Goal: Transaction & Acquisition: Purchase product/service

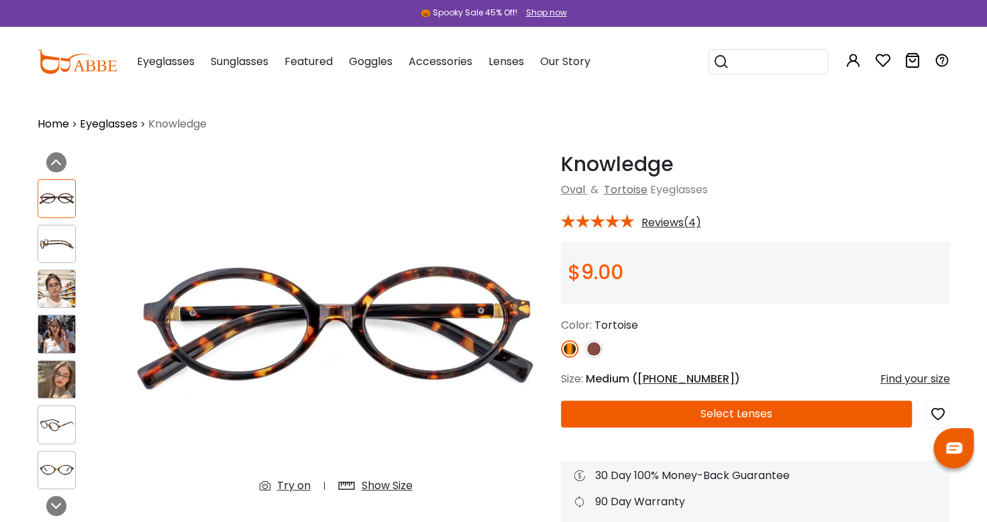
click at [115, 120] on link "Eyeglasses" at bounding box center [109, 124] width 58 height 16
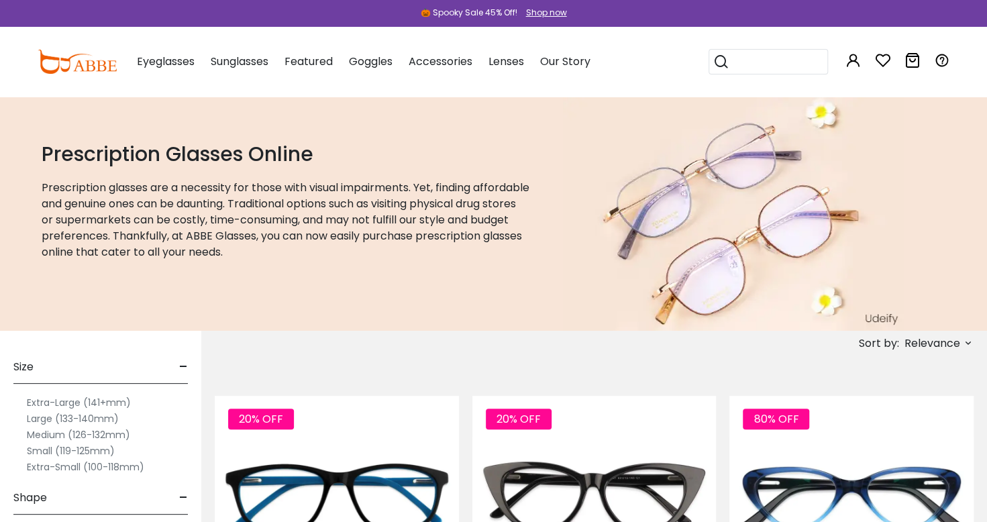
click at [27, 453] on label "Small (119-125mm)" at bounding box center [71, 451] width 88 height 16
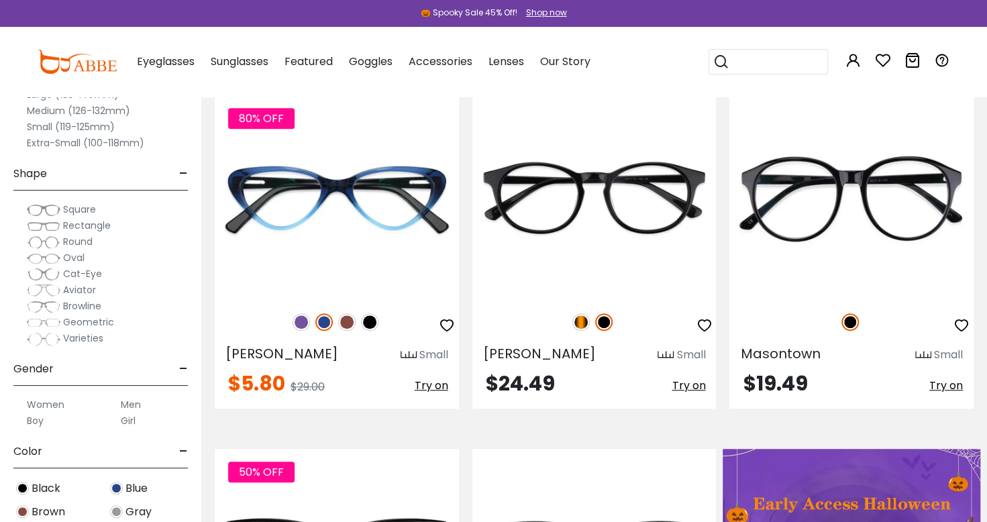
scroll to position [297, 0]
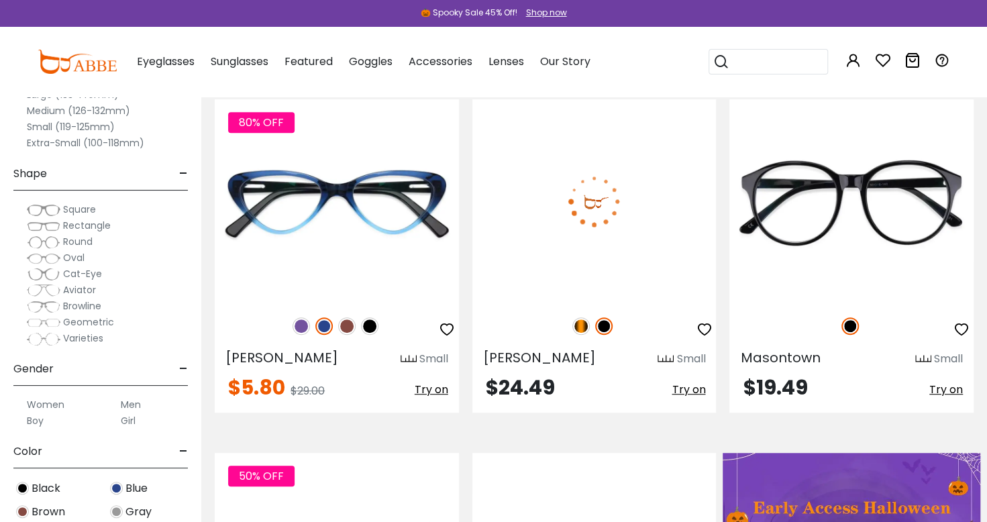
click at [658, 241] on img at bounding box center [594, 200] width 244 height 203
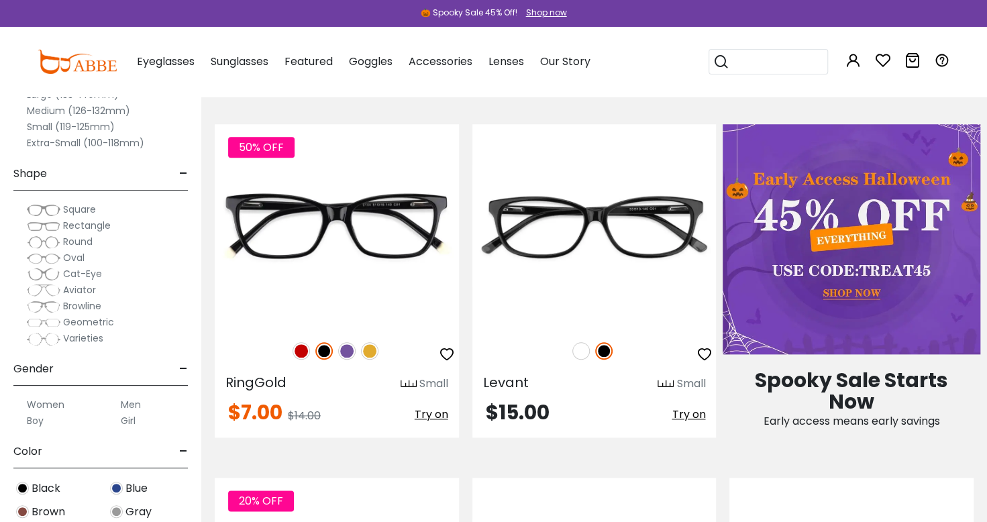
scroll to position [626, 0]
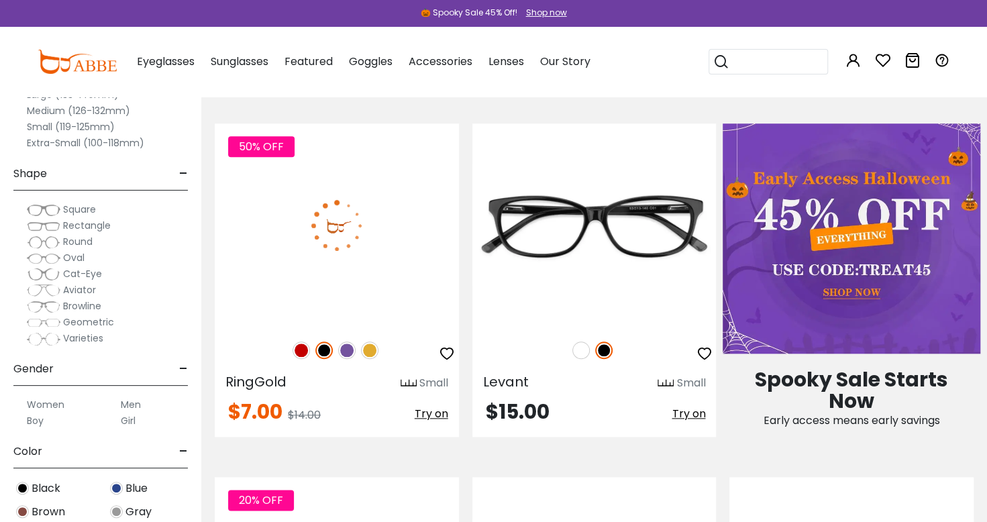
click at [251, 282] on img at bounding box center [337, 224] width 244 height 203
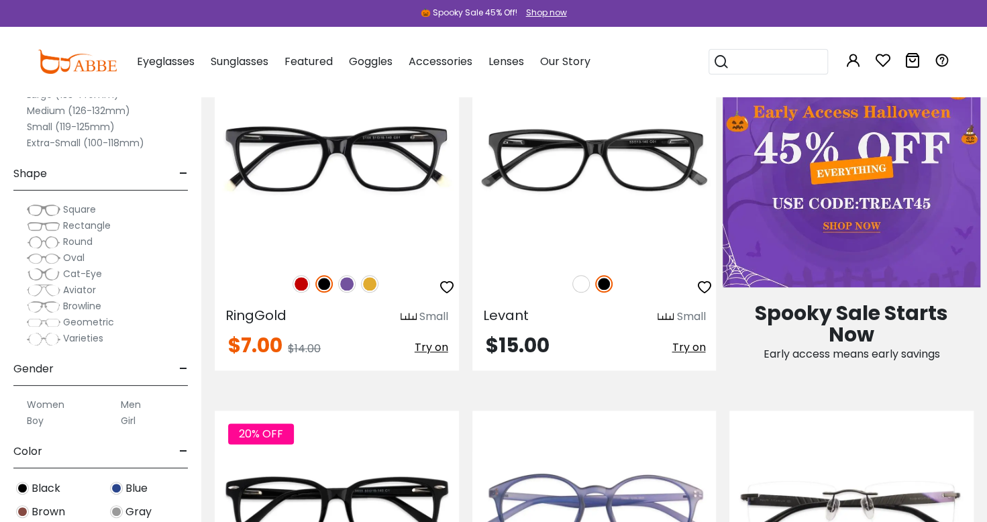
scroll to position [626, 0]
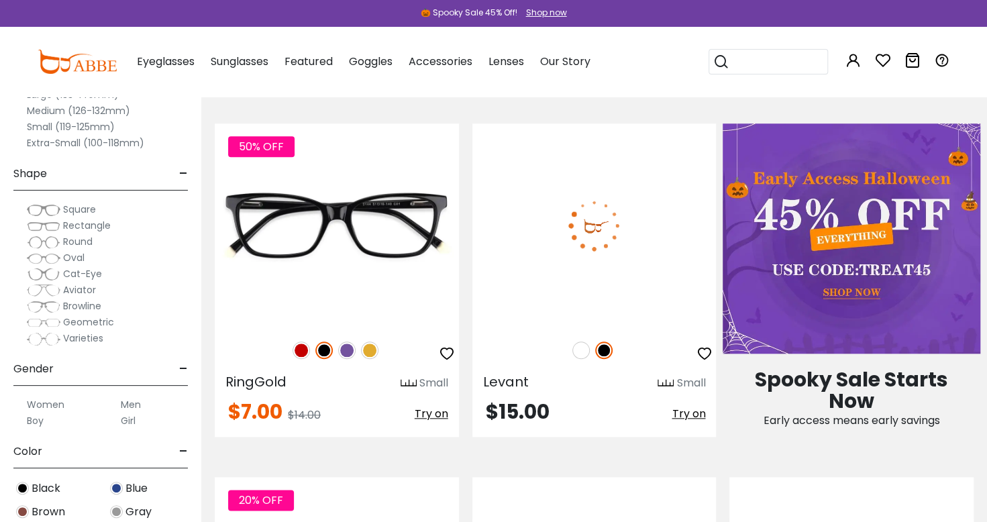
click at [508, 225] on img at bounding box center [594, 224] width 244 height 203
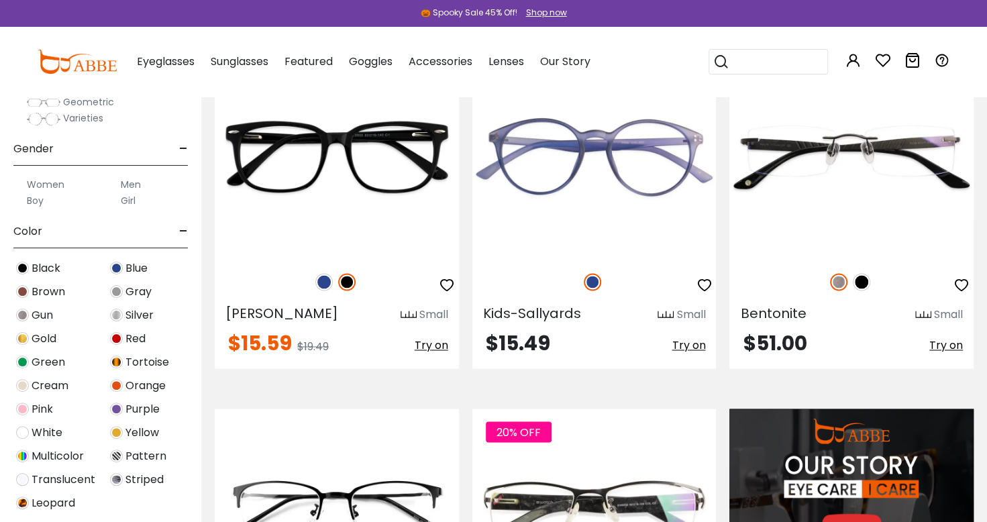
scroll to position [1049, 0]
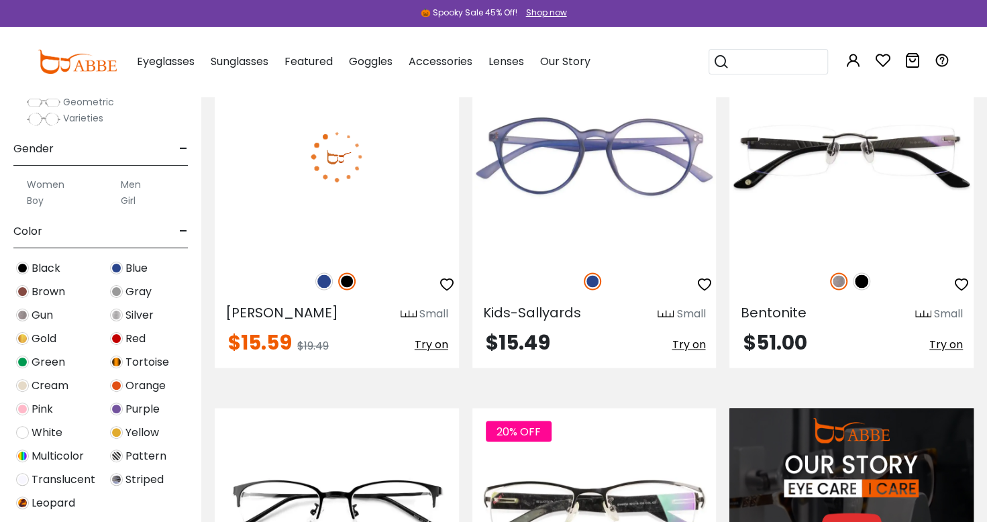
click at [250, 256] on img at bounding box center [337, 155] width 244 height 203
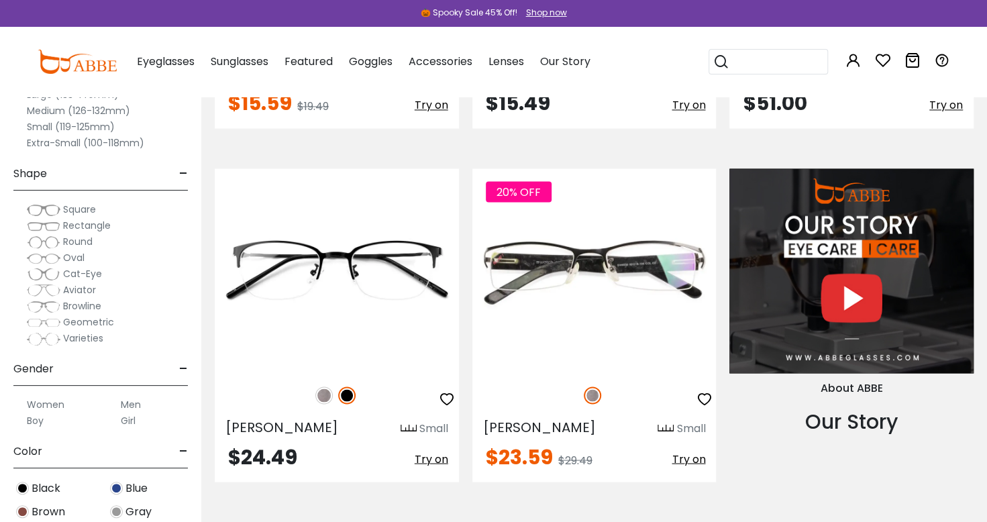
scroll to position [1288, 0]
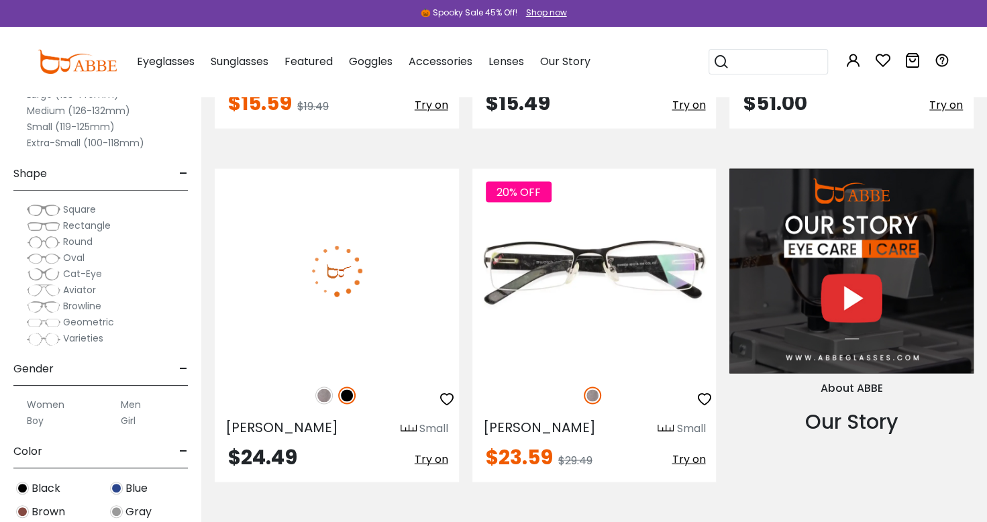
click at [260, 286] on img at bounding box center [337, 269] width 244 height 203
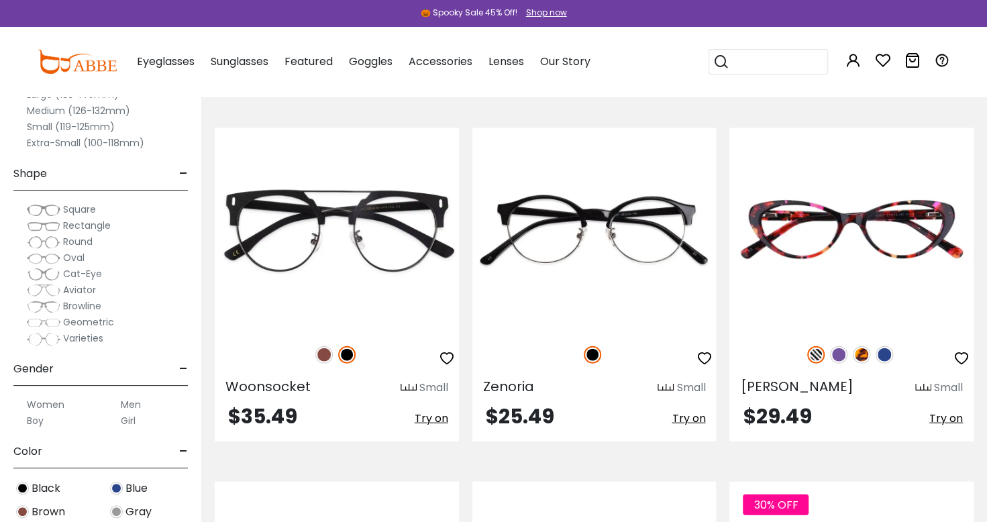
scroll to position [1680, 0]
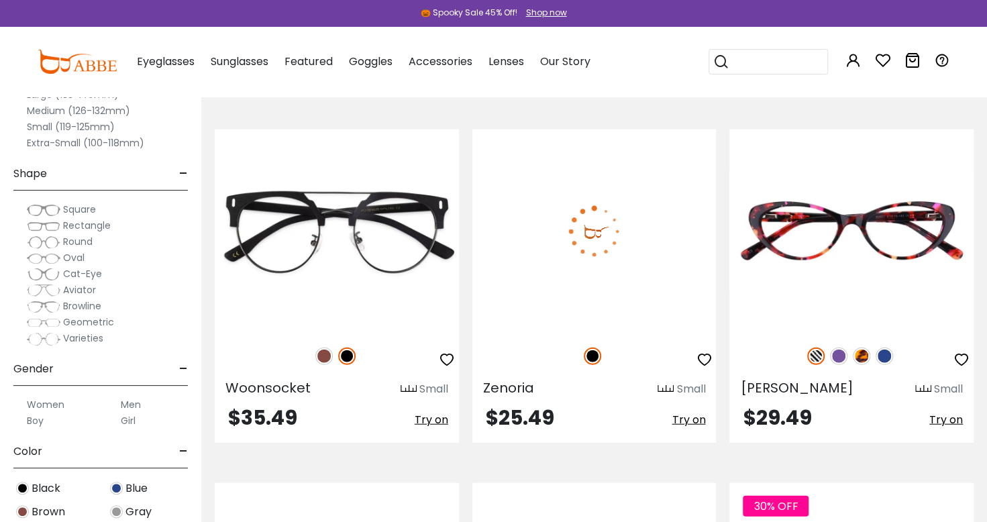
click at [562, 240] on img at bounding box center [594, 230] width 244 height 203
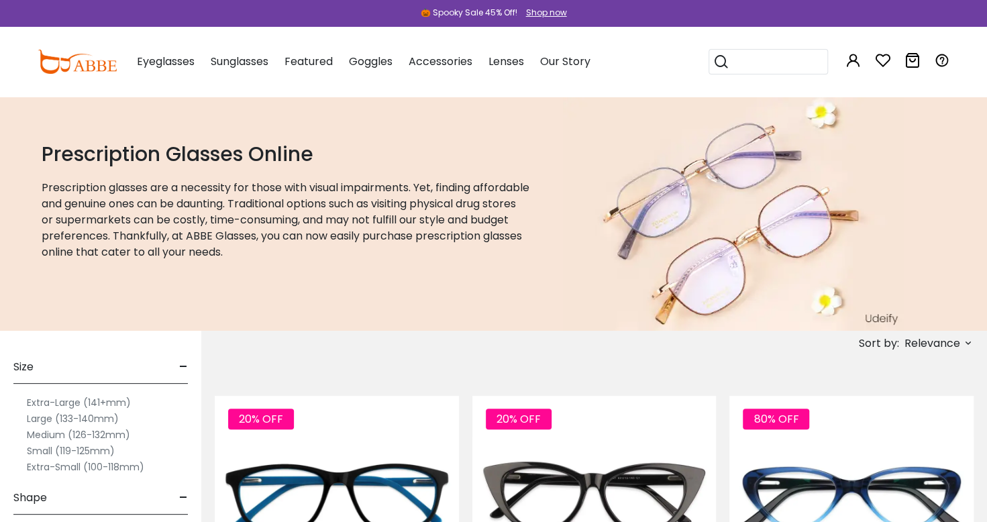
click at [31, 451] on label "Small (119-125mm)" at bounding box center [71, 451] width 88 height 16
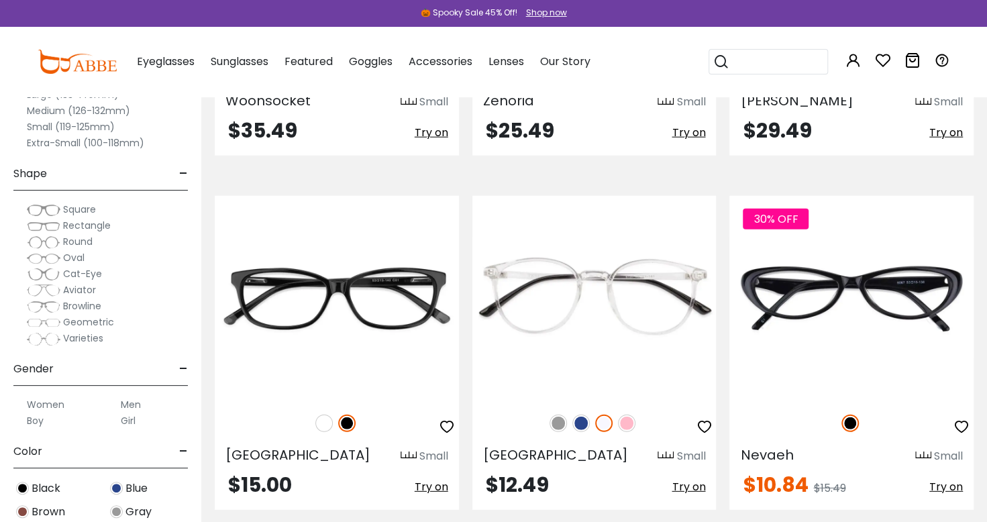
scroll to position [1971, 0]
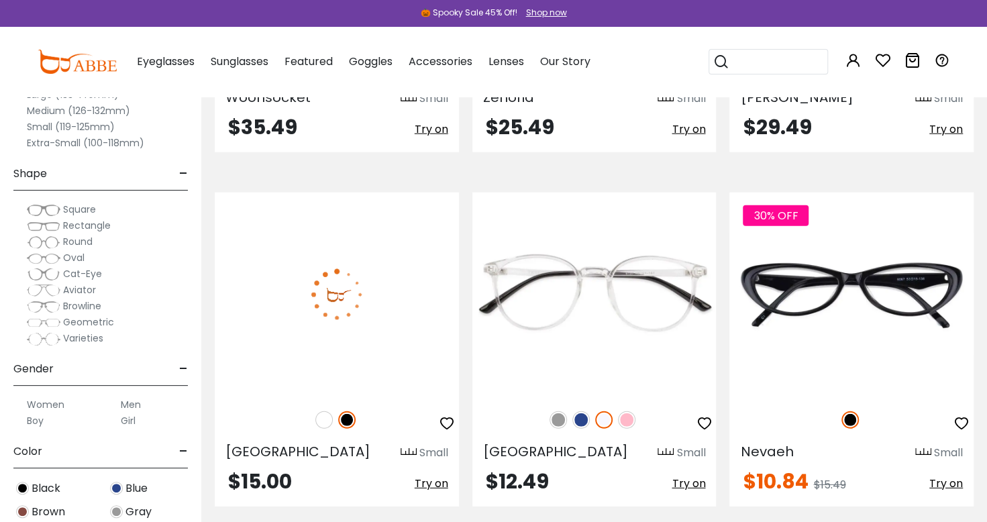
click at [280, 306] on img at bounding box center [337, 294] width 244 height 203
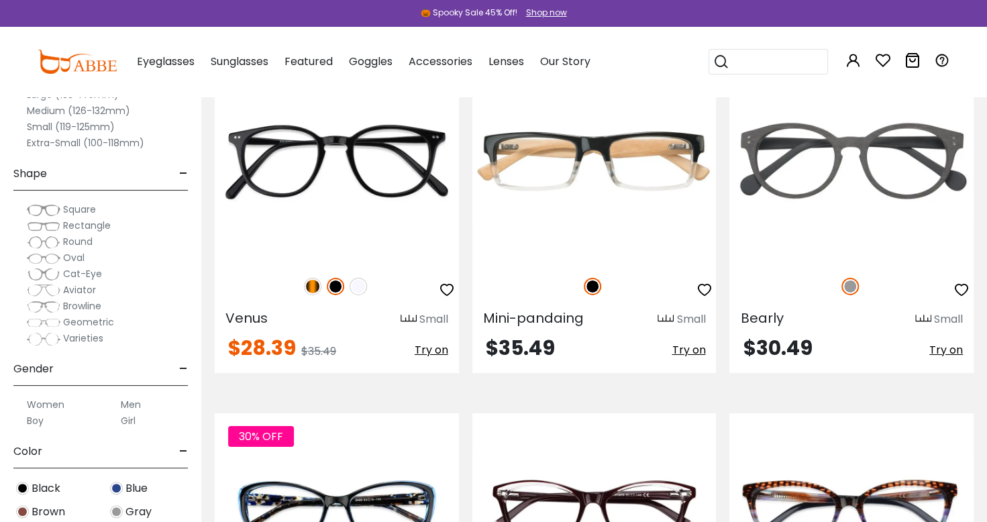
scroll to position [2451, 0]
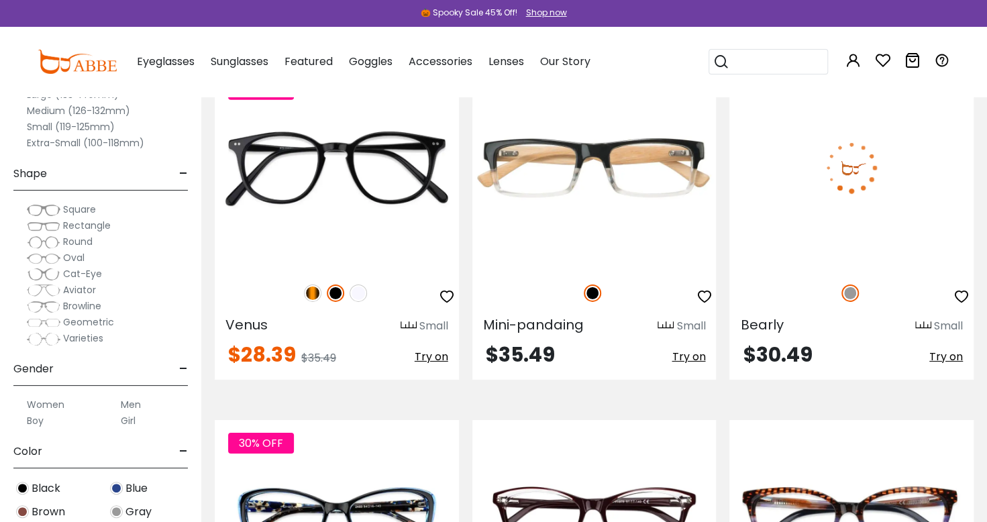
click at [843, 198] on img at bounding box center [851, 167] width 244 height 203
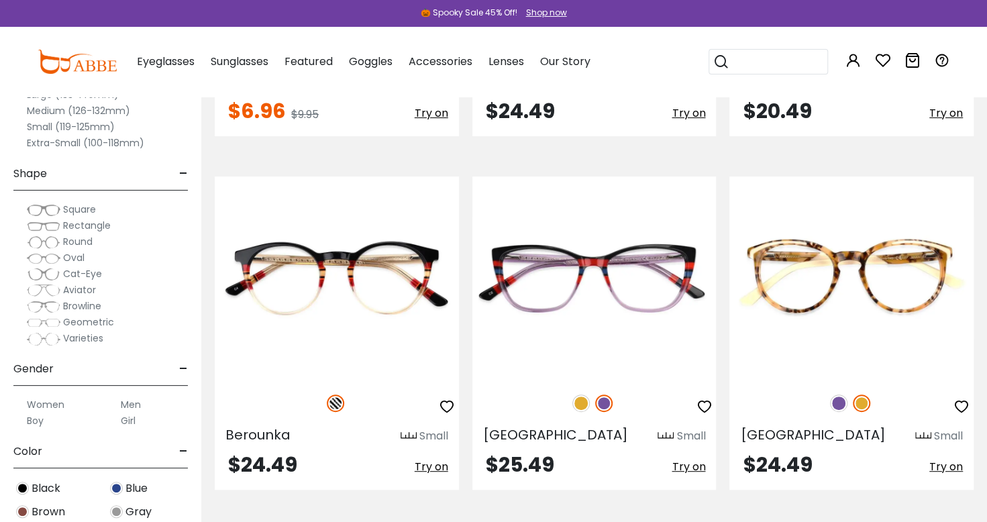
scroll to position [3049, 0]
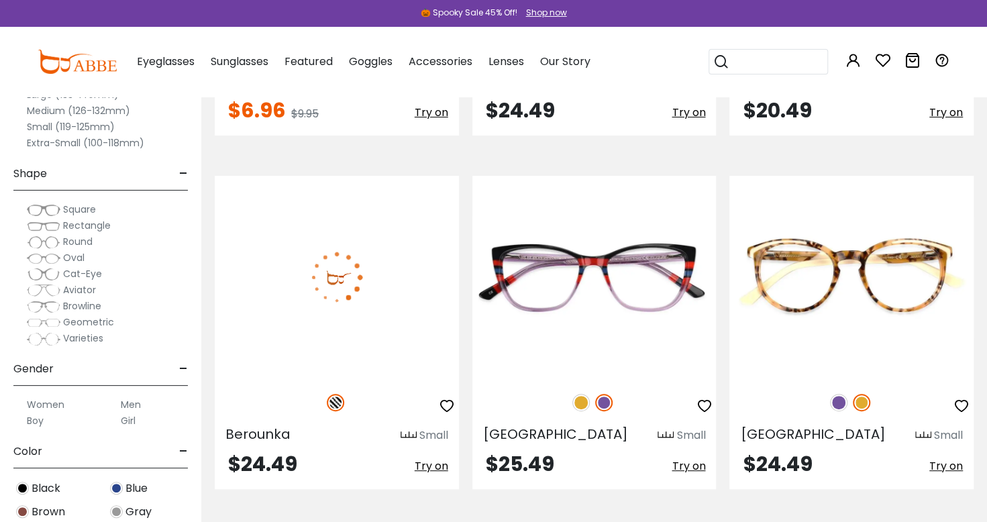
click at [288, 263] on img at bounding box center [337, 277] width 244 height 203
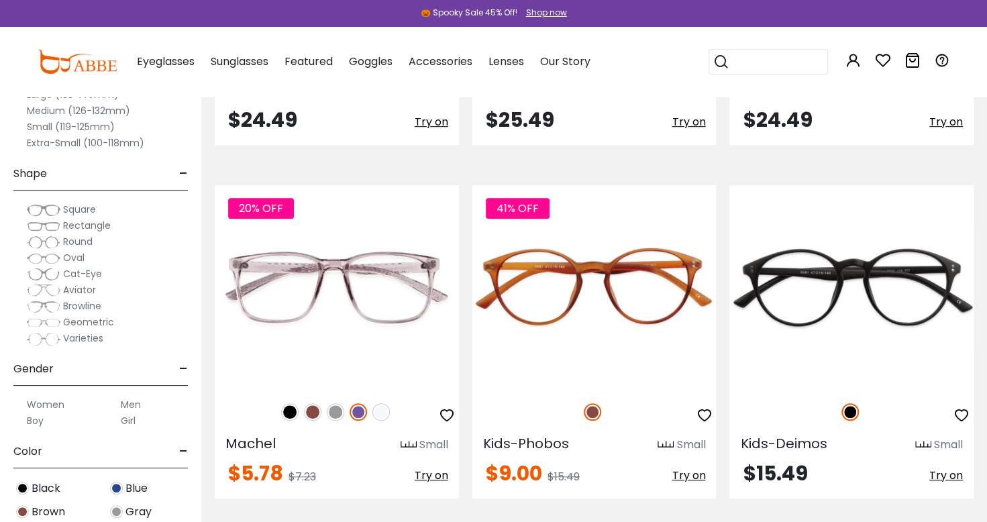
scroll to position [3394, 0]
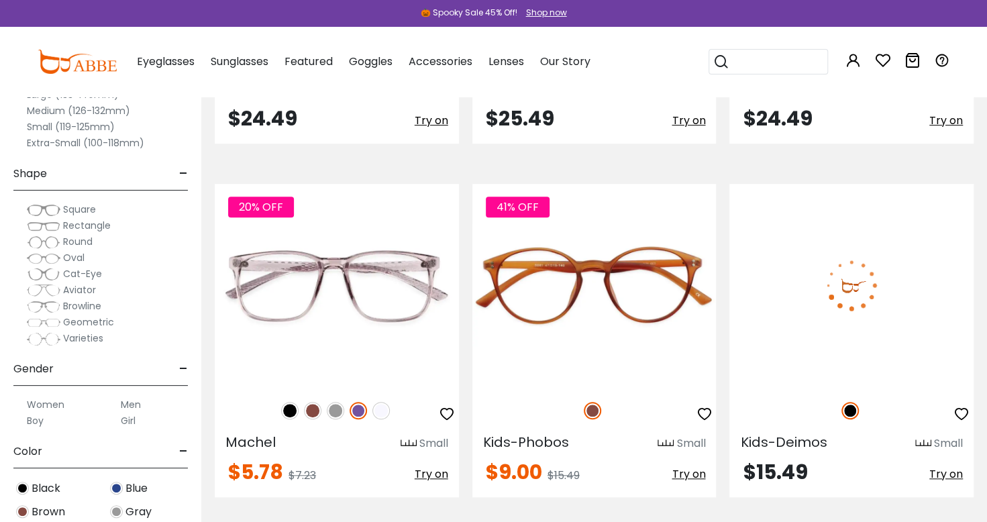
click at [906, 343] on img at bounding box center [851, 285] width 244 height 203
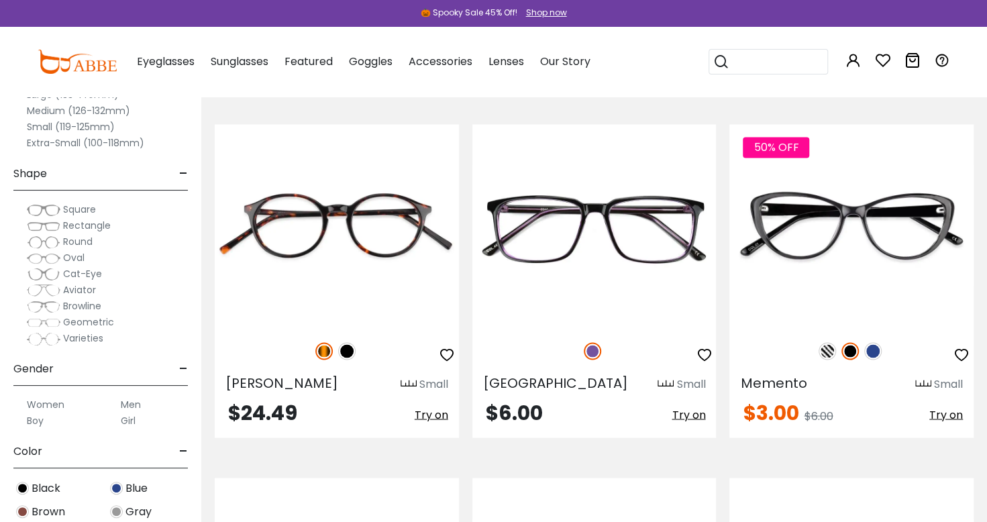
scroll to position [4181, 0]
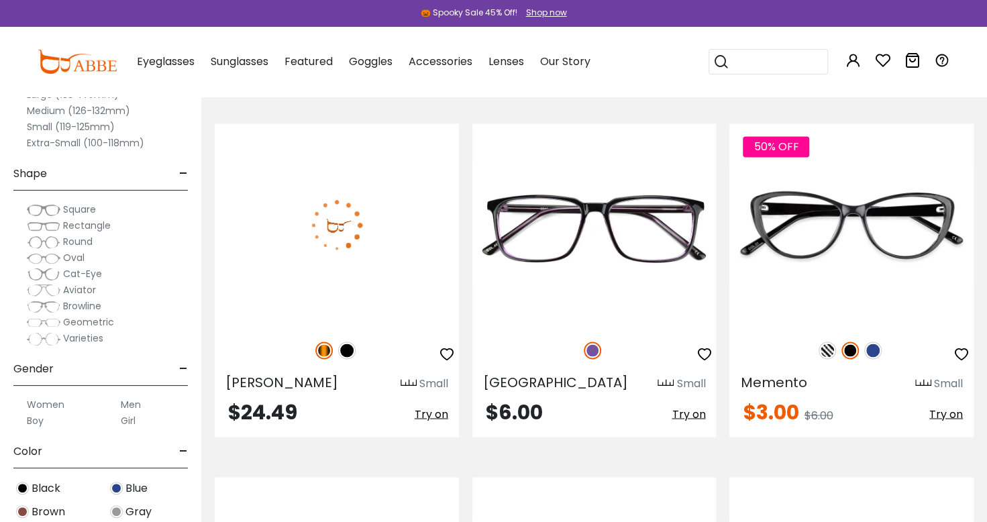
click at [279, 215] on img at bounding box center [337, 224] width 244 height 203
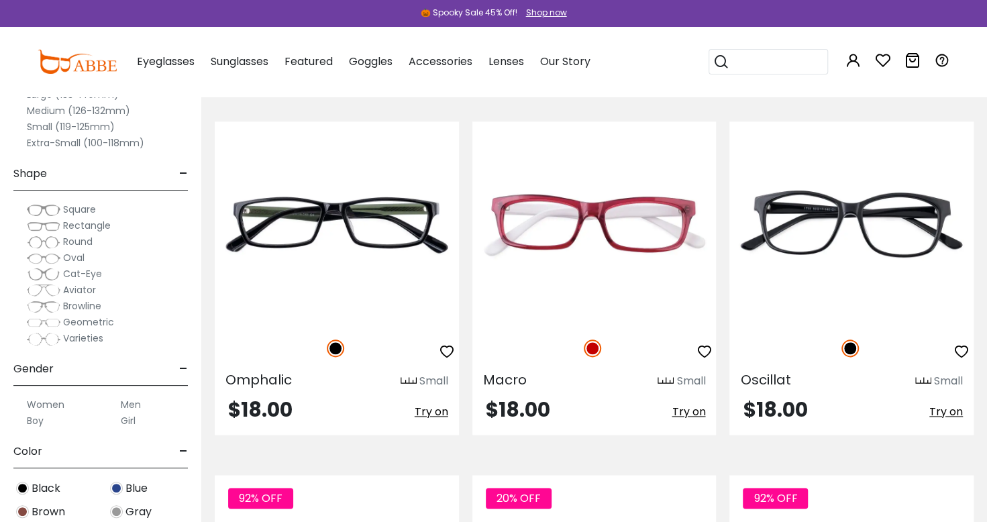
scroll to position [6678, 0]
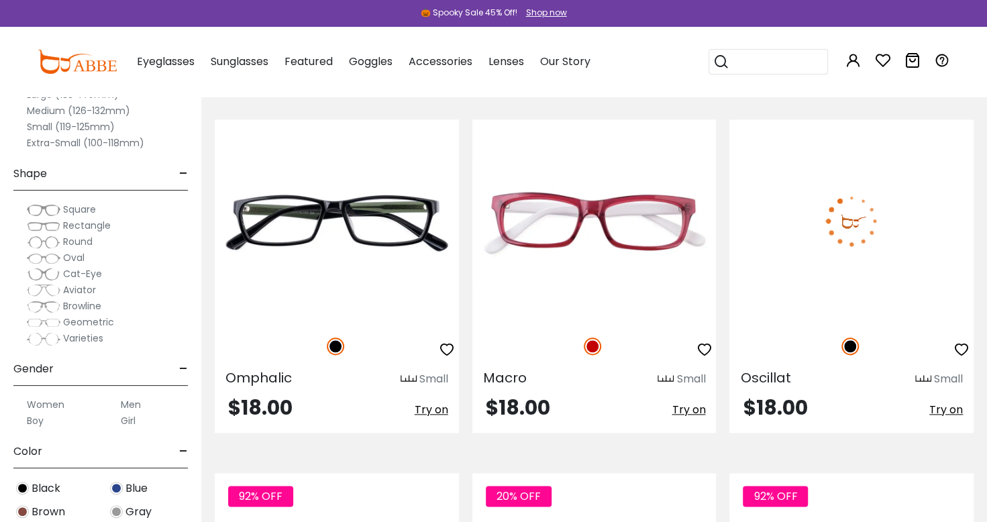
click at [920, 332] on div at bounding box center [851, 346] width 244 height 28
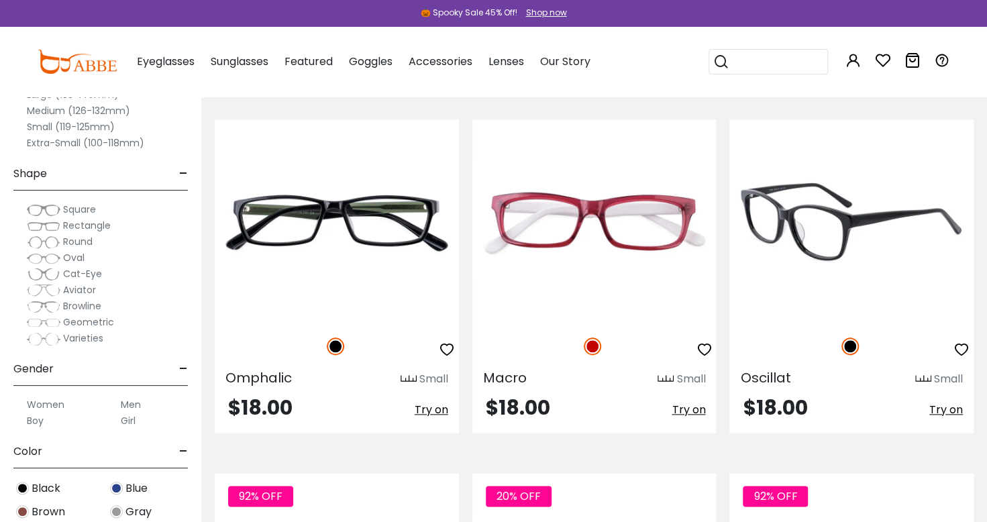
click at [837, 203] on img at bounding box center [851, 220] width 244 height 203
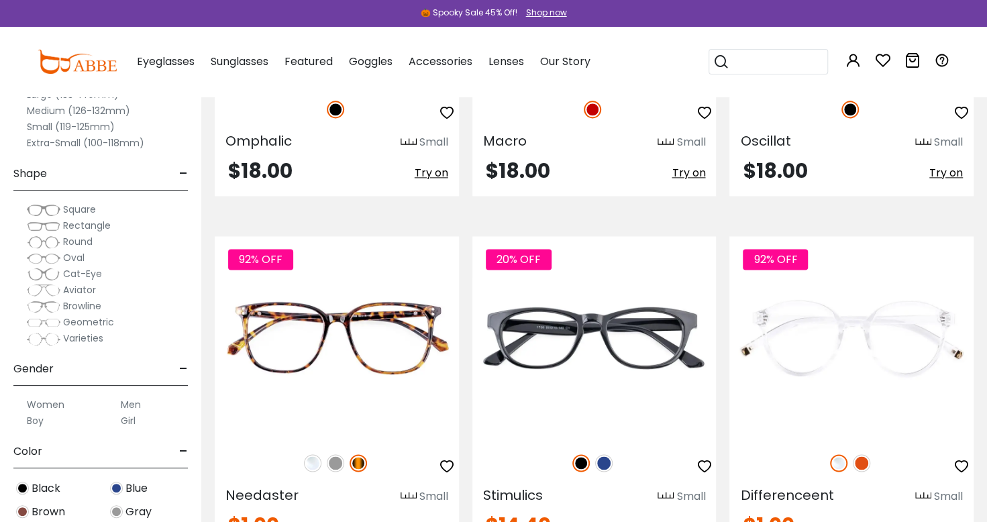
scroll to position [6911, 0]
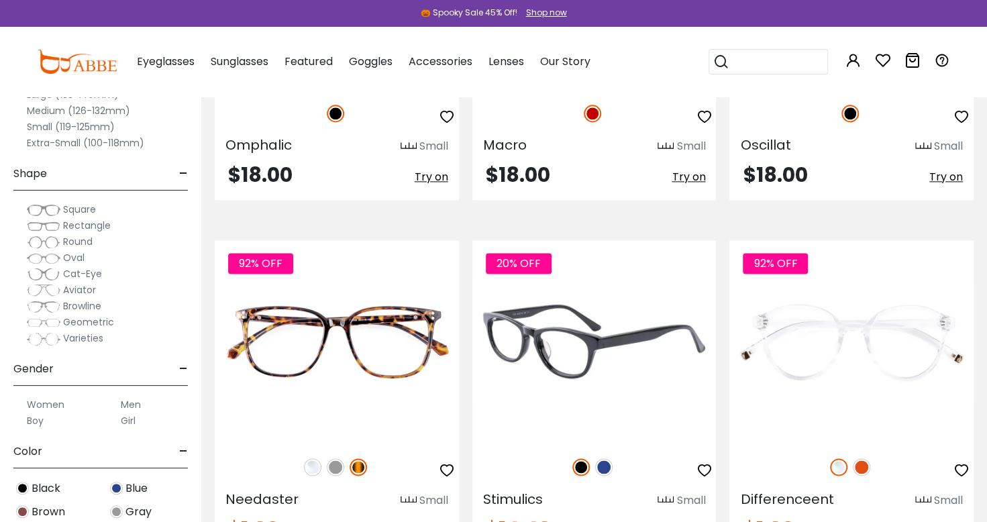
click at [621, 314] on img at bounding box center [594, 341] width 244 height 203
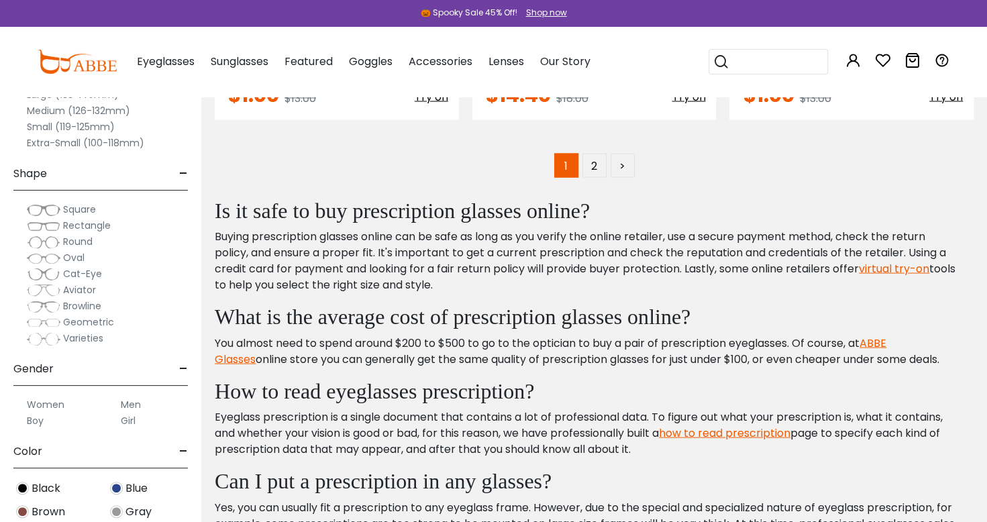
scroll to position [7346, 0]
click at [605, 152] on link "2" at bounding box center [594, 164] width 24 height 24
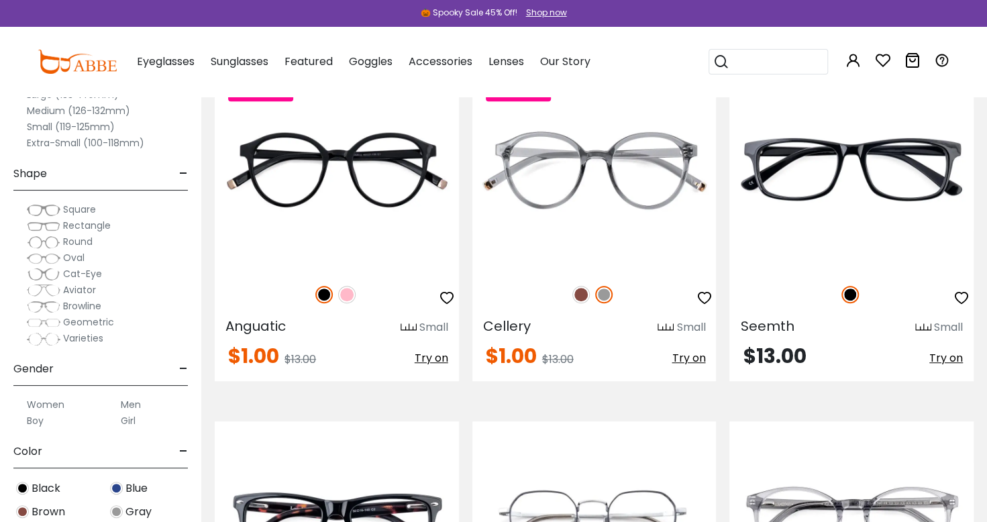
scroll to position [333, 0]
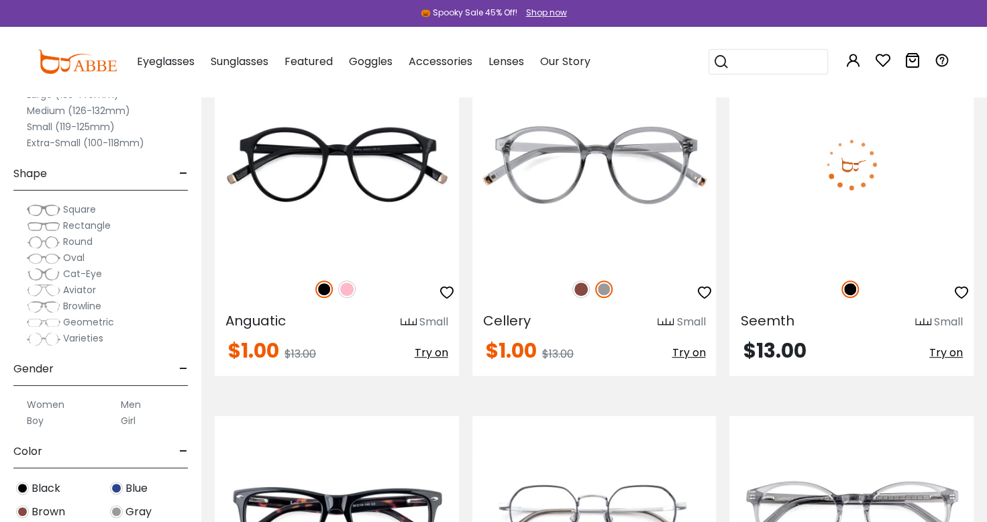
click at [877, 173] on img at bounding box center [851, 163] width 244 height 203
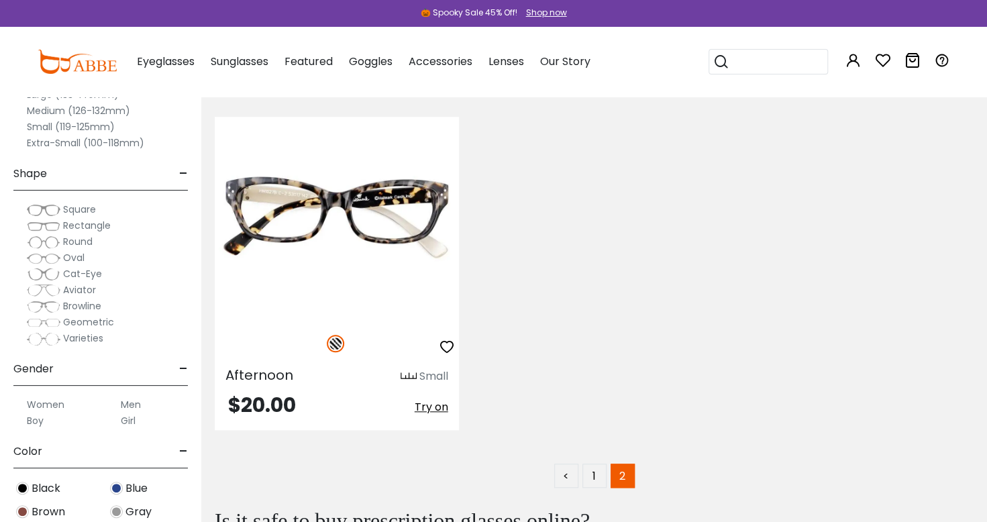
scroll to position [3463, 0]
